Goal: Check status: Check status

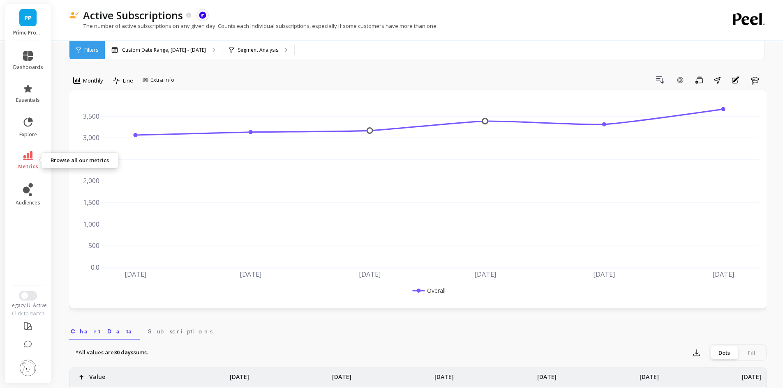
click at [36, 156] on link "metrics" at bounding box center [28, 160] width 30 height 19
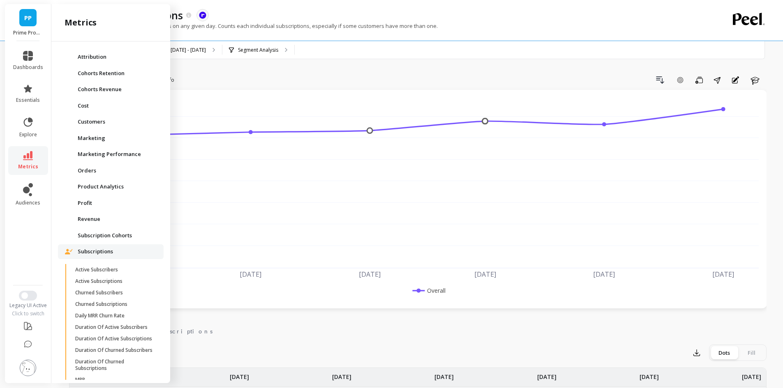
scroll to position [140, 0]
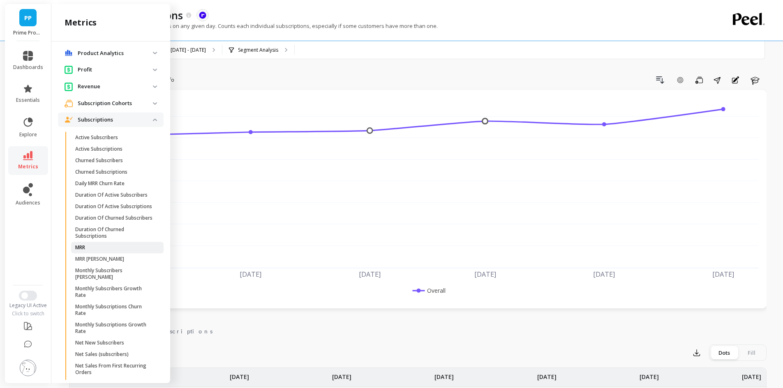
click at [100, 251] on span "MRR" at bounding box center [114, 247] width 78 height 7
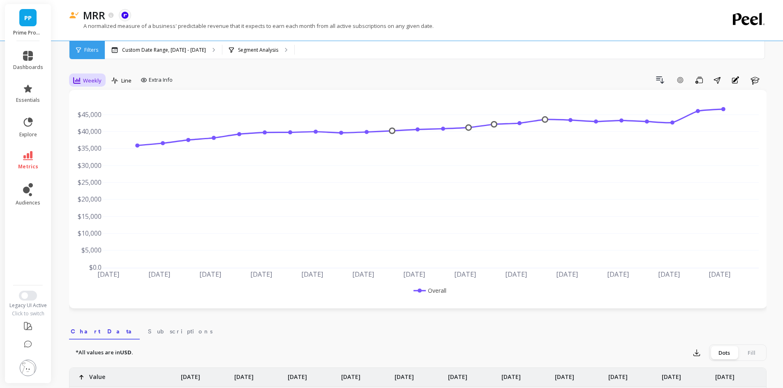
click at [96, 76] on div "Weekly" at bounding box center [87, 81] width 28 height 10
click at [100, 143] on div "Monthly" at bounding box center [99, 146] width 47 height 8
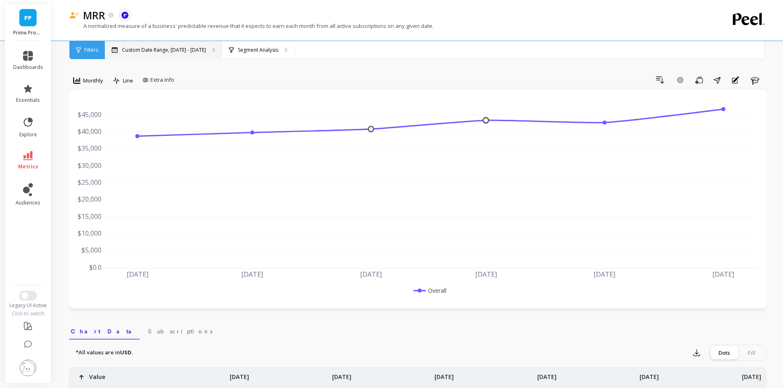
click at [146, 52] on p "Custom Date Range, [DATE] - [DATE]" at bounding box center [164, 50] width 84 height 7
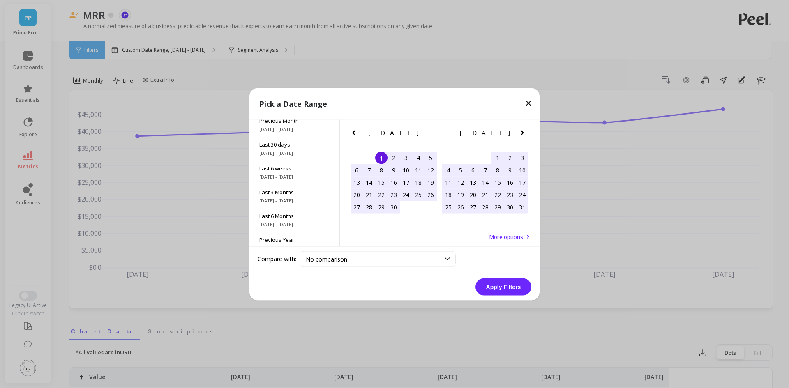
scroll to position [111, 0]
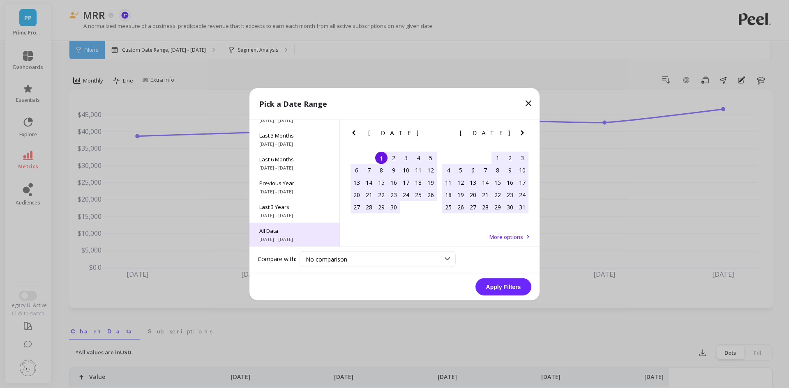
click at [283, 233] on span "All Data" at bounding box center [294, 230] width 70 height 7
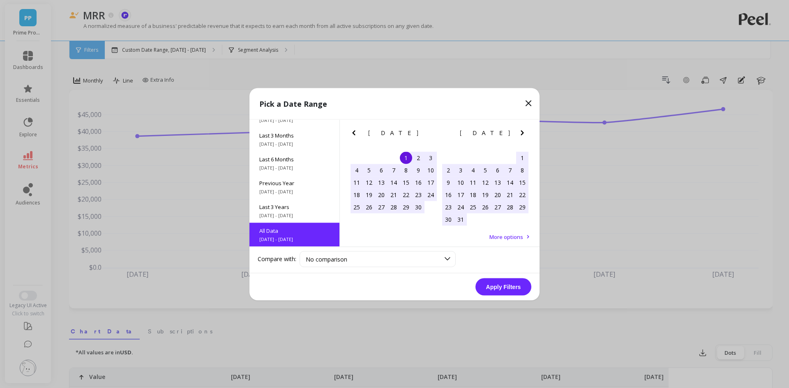
scroll to position [0, 0]
click at [523, 288] on button "Apply Filters" at bounding box center [503, 286] width 56 height 17
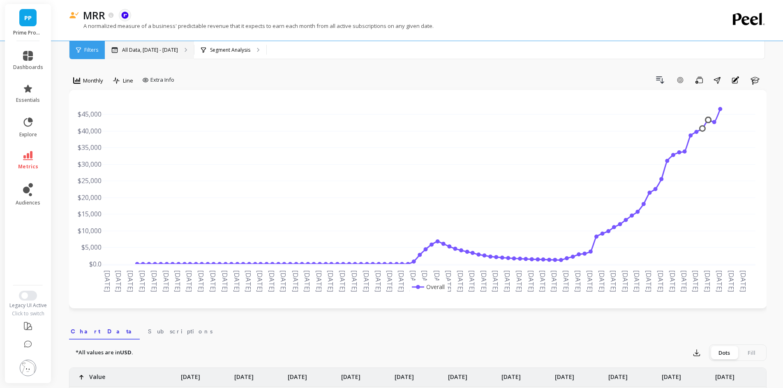
click at [156, 56] on div "All Data, [DATE] - [DATE]" at bounding box center [149, 50] width 89 height 18
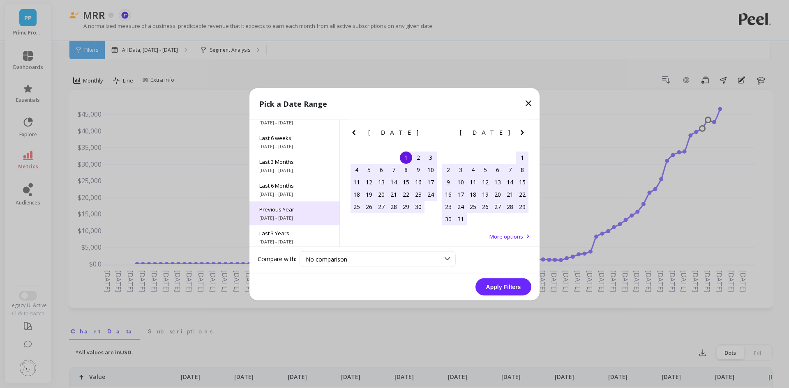
scroll to position [70, 0]
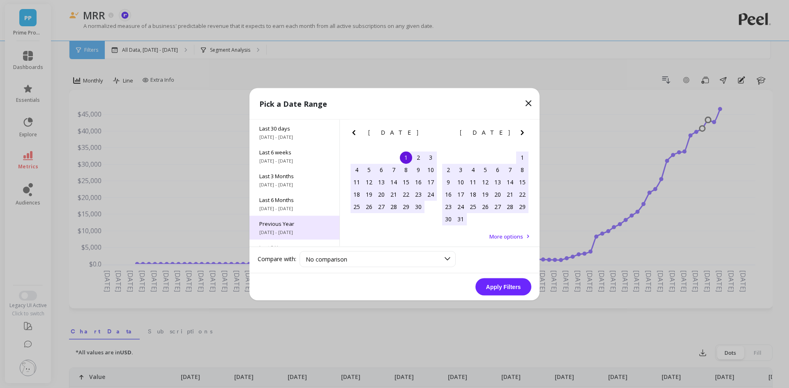
click at [301, 224] on span "Previous Year" at bounding box center [294, 223] width 70 height 7
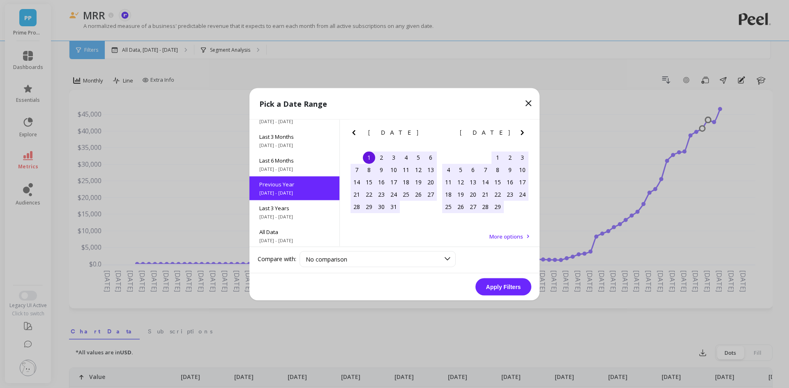
scroll to position [111, 0]
click at [512, 286] on button "Apply Filters" at bounding box center [503, 286] width 56 height 17
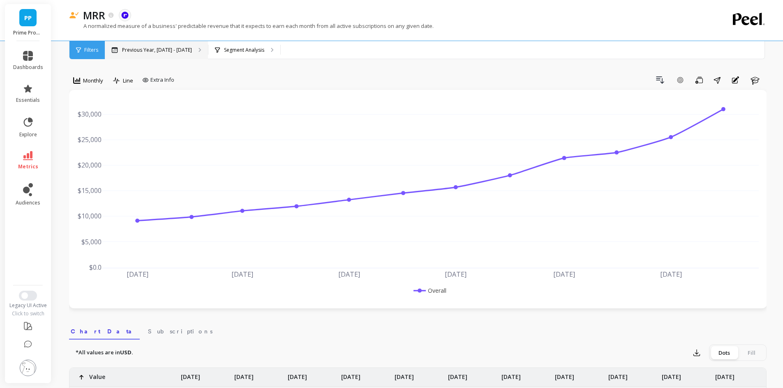
click at [144, 56] on div "Previous Year, [DATE] - [DATE]" at bounding box center [156, 50] width 103 height 18
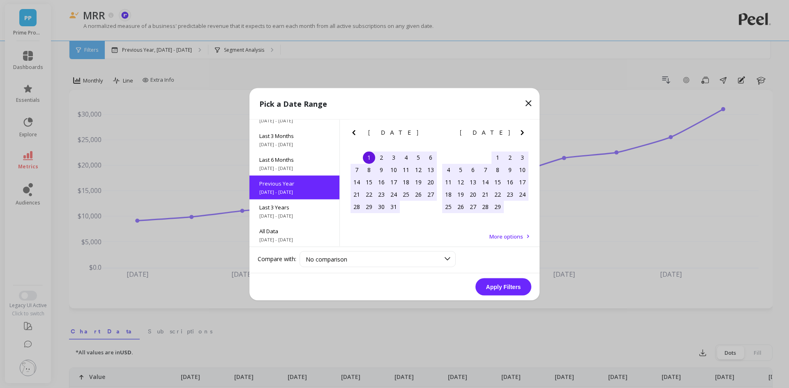
scroll to position [111, 0]
click at [299, 155] on span "Last 6 Months" at bounding box center [294, 158] width 70 height 7
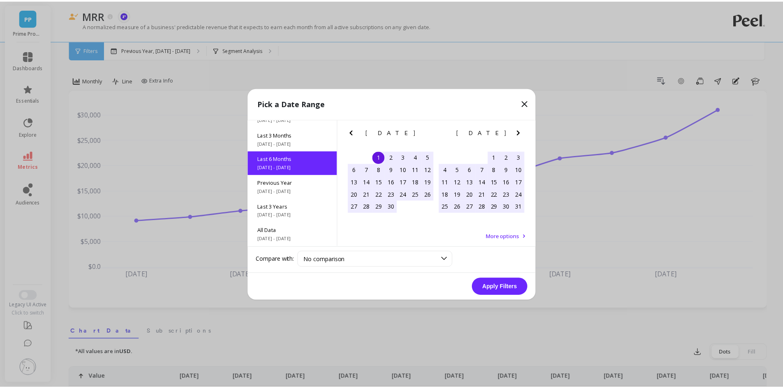
scroll to position [0, 0]
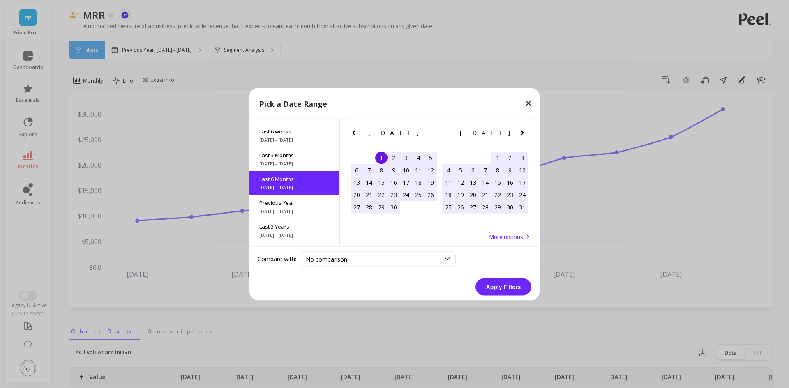
click at [521, 288] on button "Apply Filters" at bounding box center [503, 286] width 56 height 17
